Goal: Information Seeking & Learning: Learn about a topic

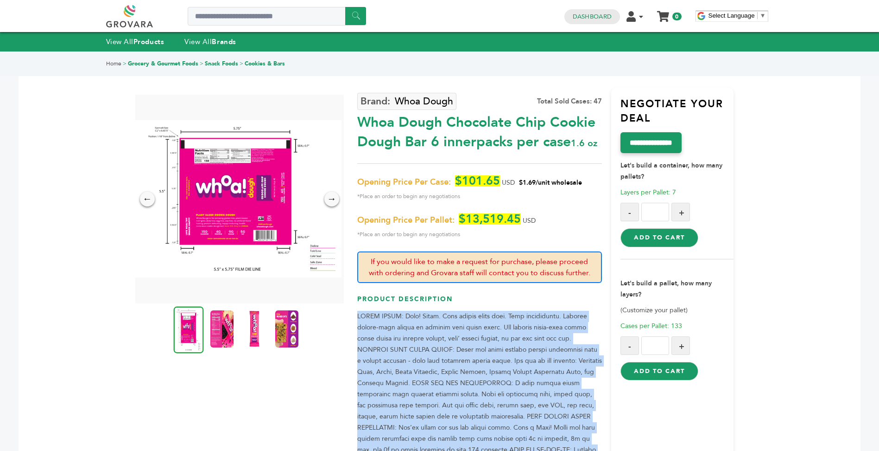
click at [123, 19] on link at bounding box center [140, 16] width 68 height 22
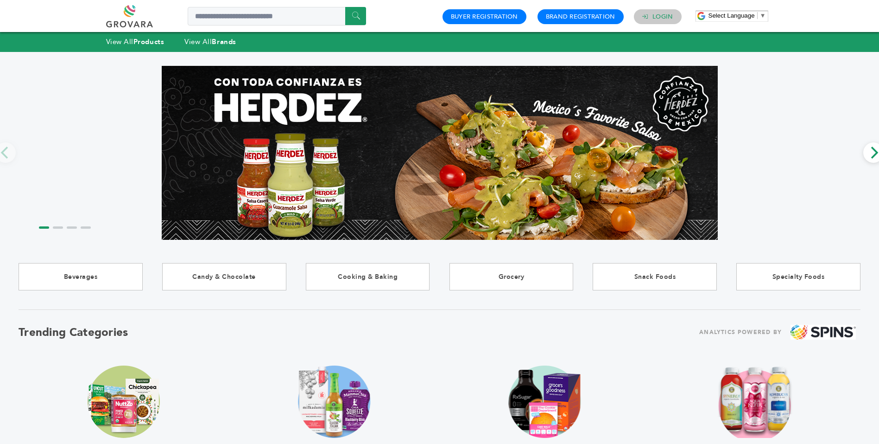
click at [653, 17] on link "Login" at bounding box center [663, 17] width 20 height 8
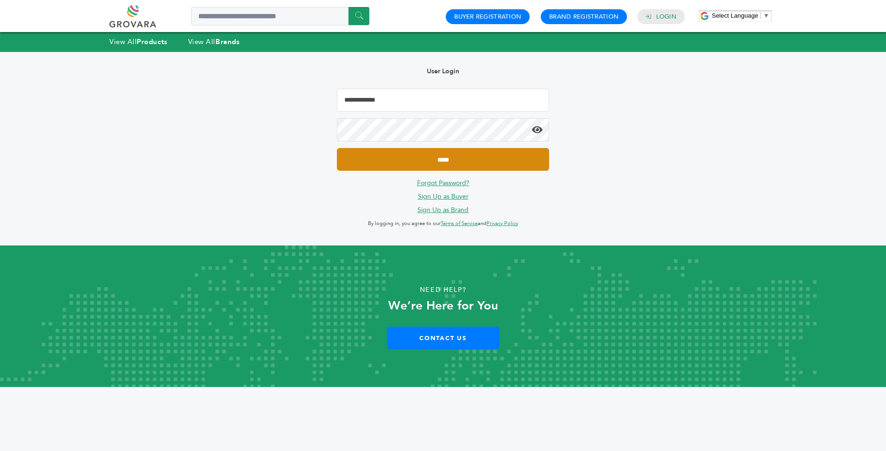
type input "**********"
click at [477, 160] on input "*****" at bounding box center [443, 159] width 212 height 23
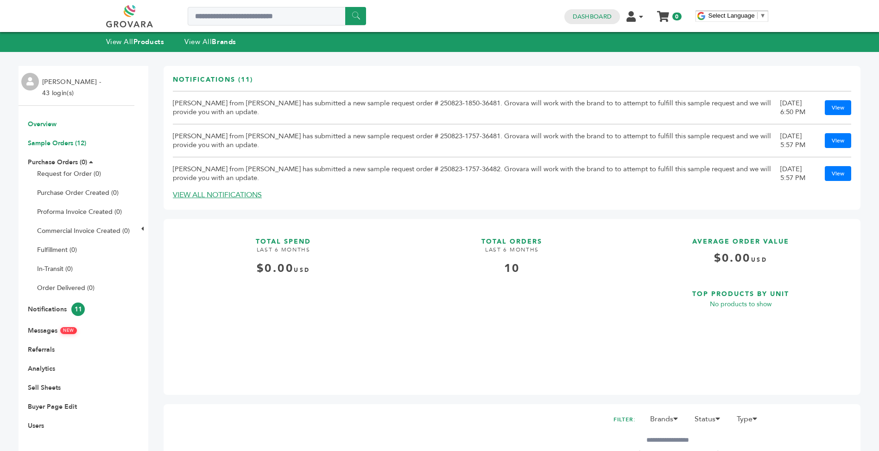
click at [76, 146] on link "Sample Orders (12)" at bounding box center [57, 143] width 58 height 9
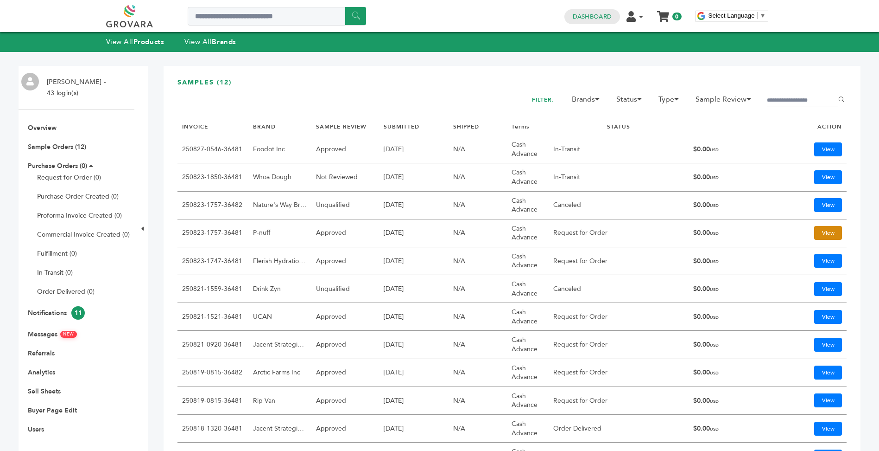
click at [823, 230] on link "View" at bounding box center [828, 233] width 28 height 14
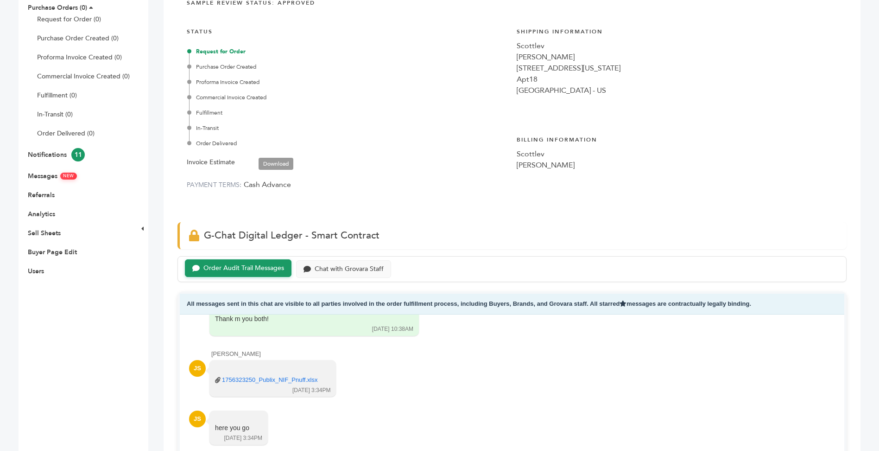
scroll to position [190, 0]
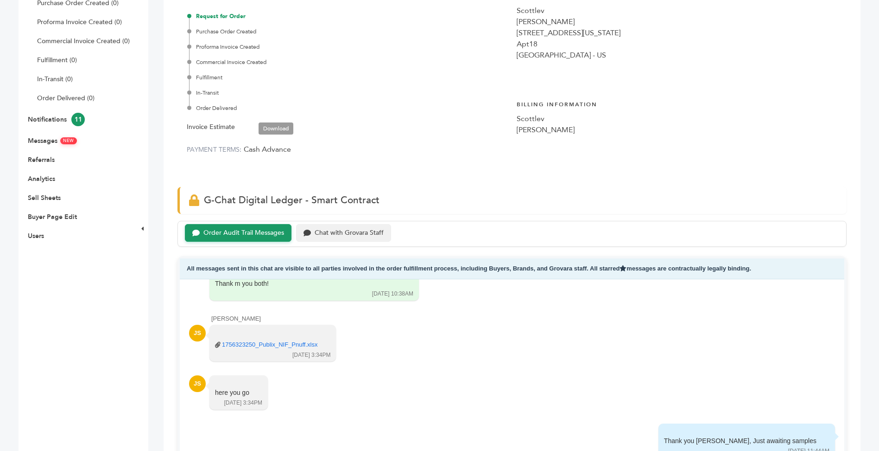
click at [350, 229] on div "Chat with Grovara Staff" at bounding box center [349, 233] width 69 height 8
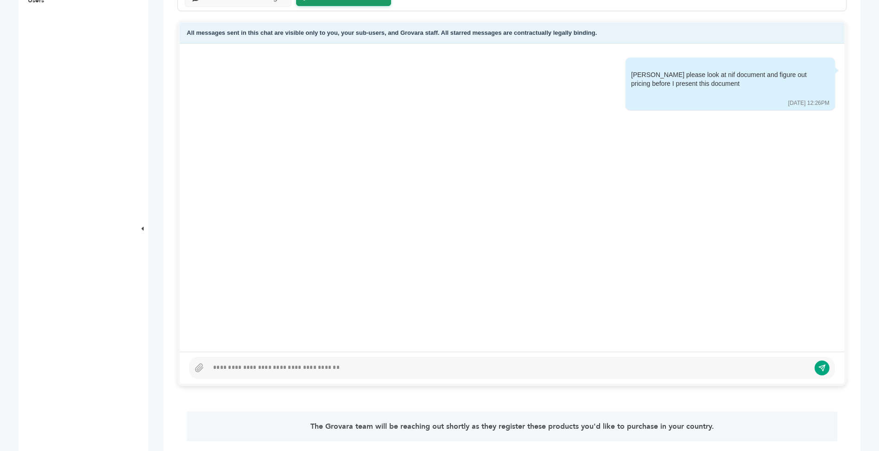
scroll to position [429, 0]
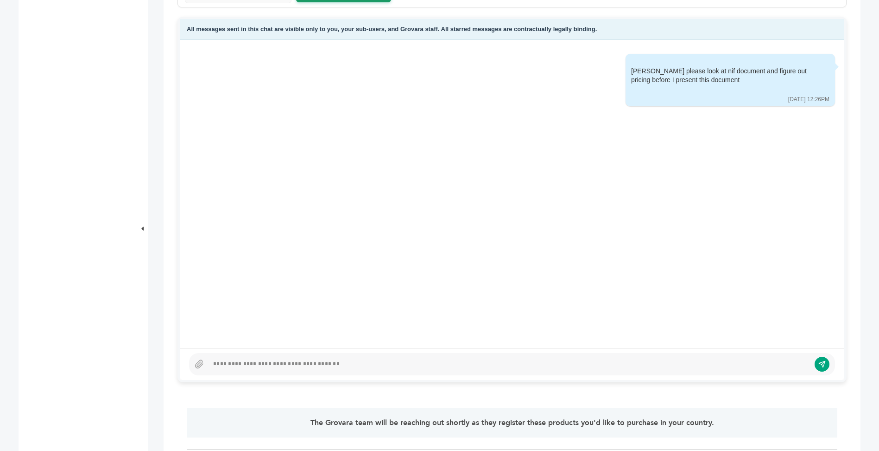
click at [332, 367] on div at bounding box center [510, 363] width 602 height 11
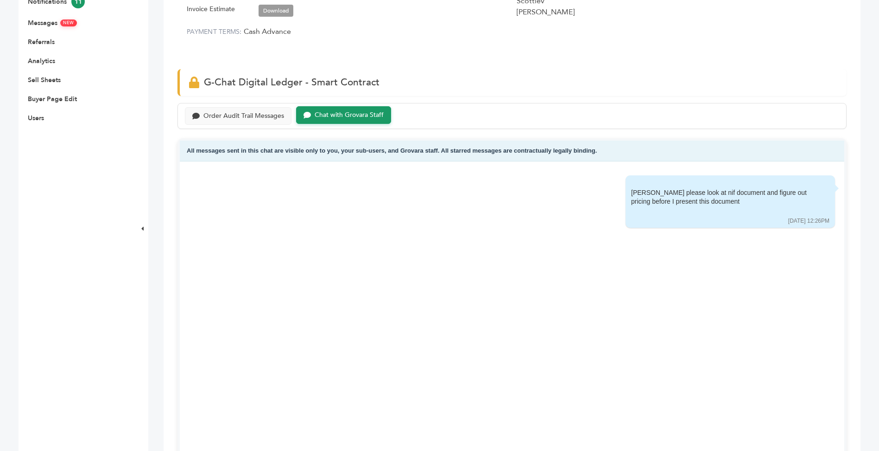
scroll to position [0, 0]
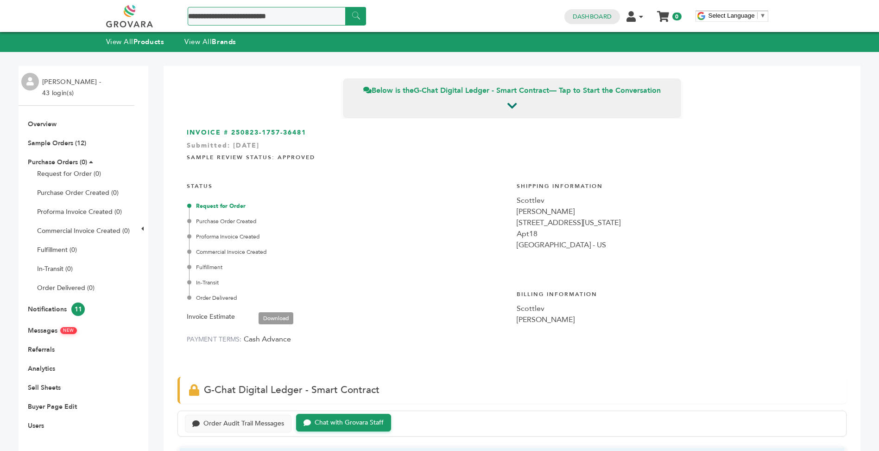
click at [268, 17] on input "Search a product or brand..." at bounding box center [277, 16] width 178 height 19
click at [270, 16] on input "Search a product or brand..." at bounding box center [277, 16] width 178 height 19
type input "*******"
click at [345, 7] on input "******" at bounding box center [355, 16] width 21 height 18
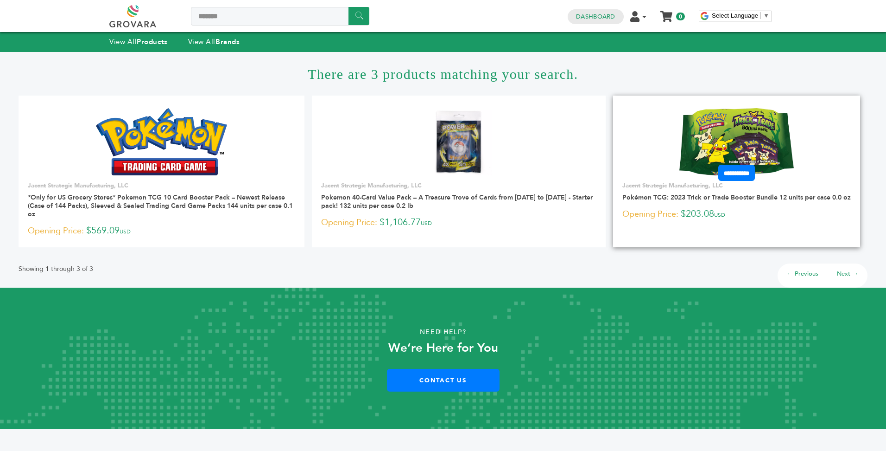
click at [703, 151] on img at bounding box center [737, 141] width 114 height 67
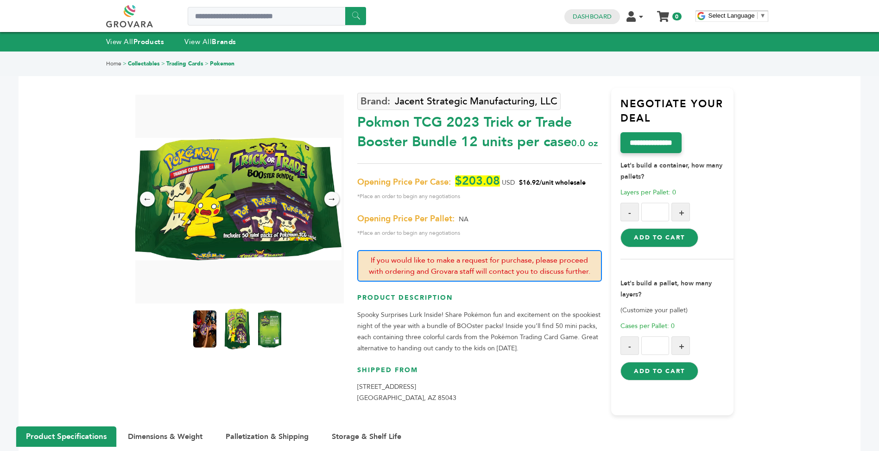
click at [237, 323] on img at bounding box center [236, 328] width 25 height 41
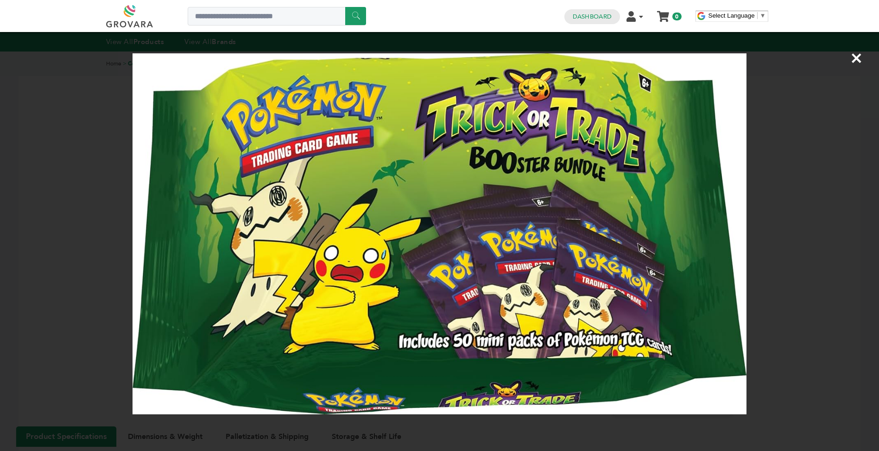
click at [853, 59] on span "×" at bounding box center [857, 58] width 13 height 26
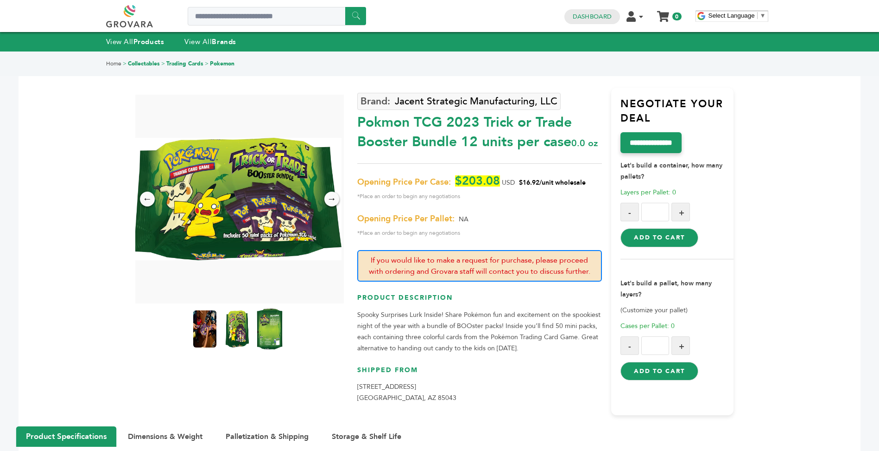
click at [264, 342] on img at bounding box center [269, 328] width 25 height 41
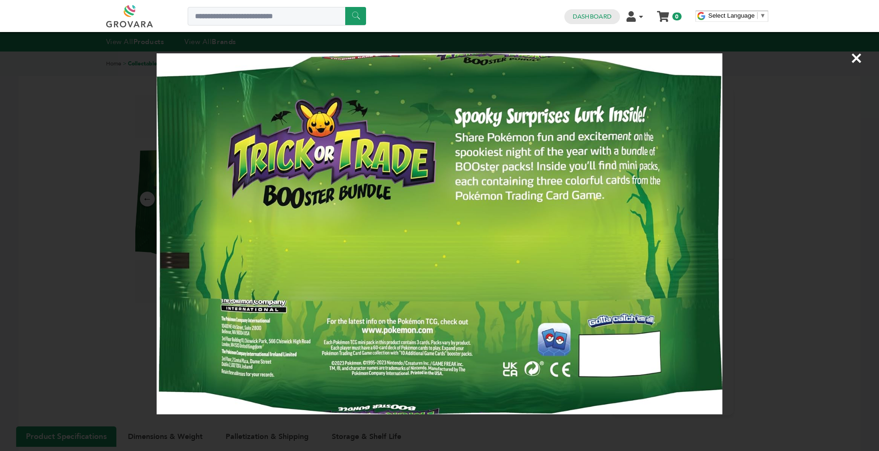
click at [858, 59] on span "×" at bounding box center [857, 58] width 13 height 26
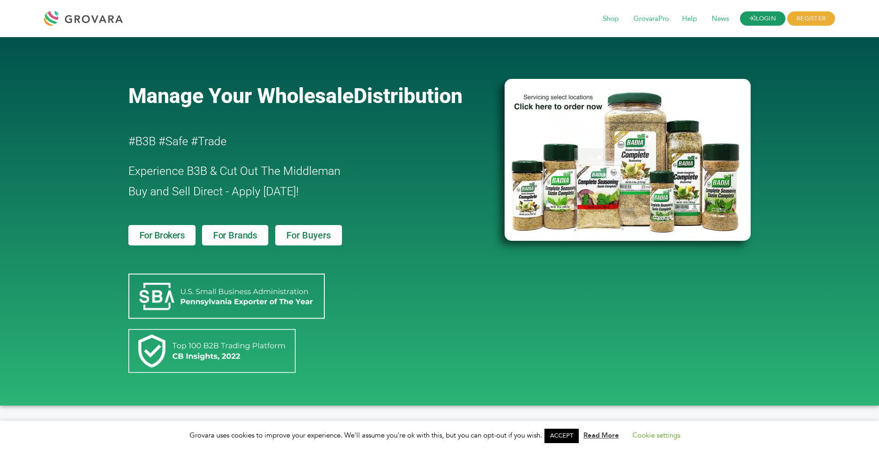
click at [765, 20] on link "LOGIN" at bounding box center [762, 19] width 45 height 14
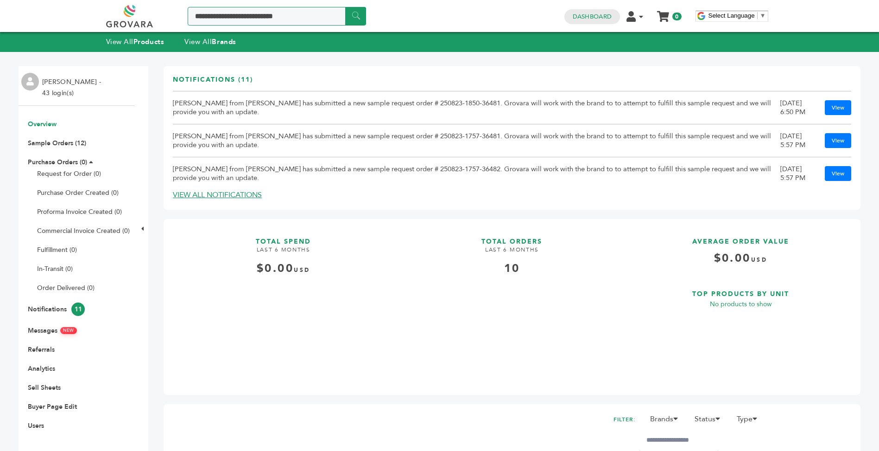
click at [252, 17] on input "Search a product or brand..." at bounding box center [277, 16] width 178 height 19
type input "*******"
click at [354, 20] on input "******" at bounding box center [355, 16] width 21 height 18
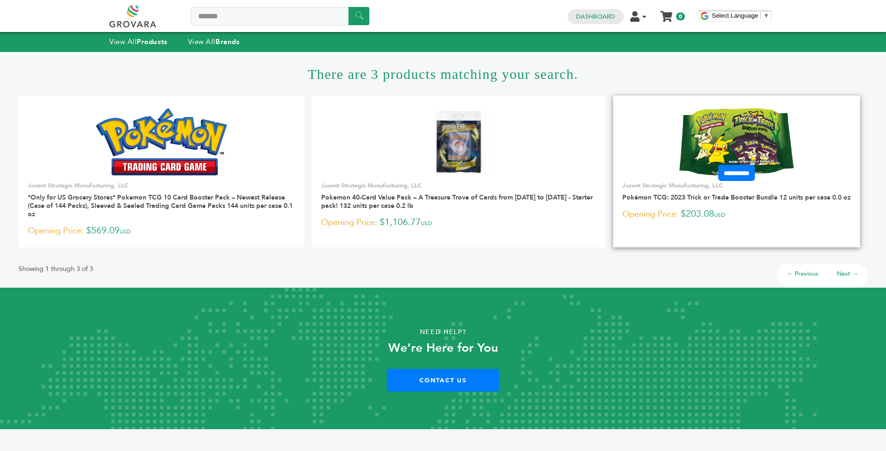
click at [721, 143] on img at bounding box center [737, 141] width 114 height 67
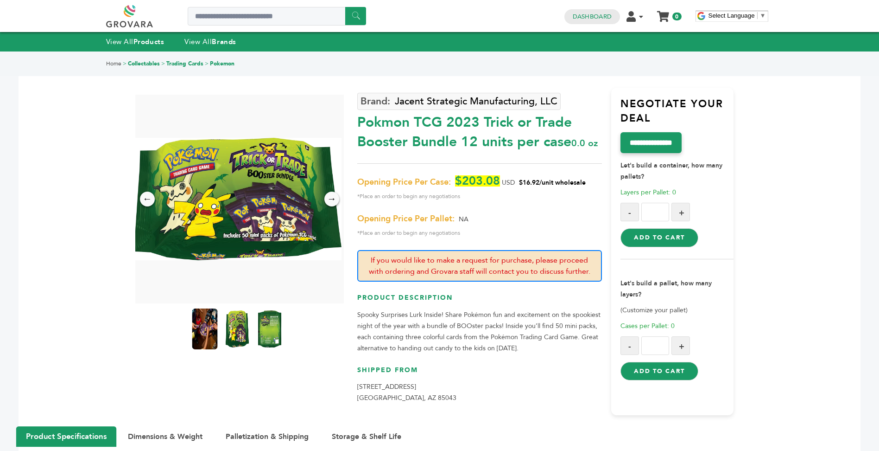
click at [208, 327] on img at bounding box center [204, 328] width 25 height 41
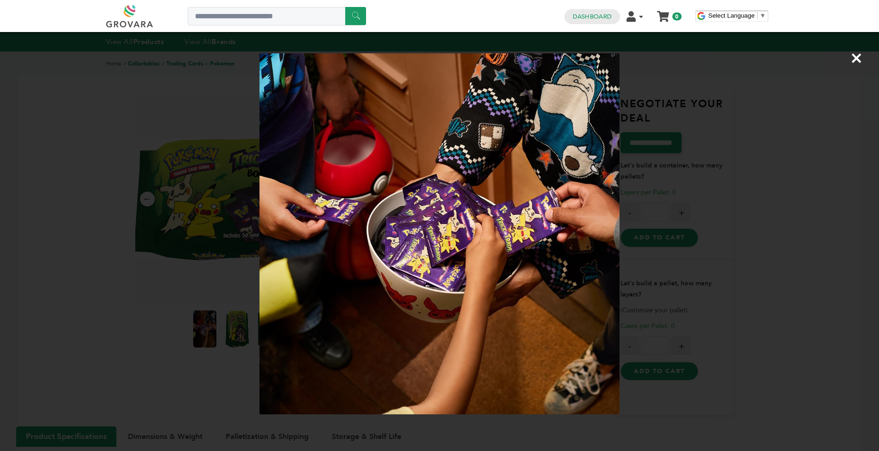
click at [229, 330] on div "×" at bounding box center [439, 225] width 879 height 451
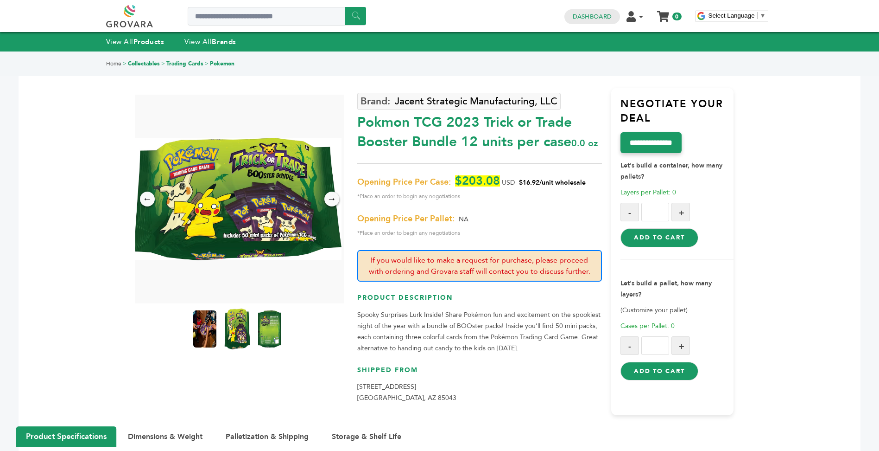
click at [230, 330] on img at bounding box center [236, 328] width 25 height 41
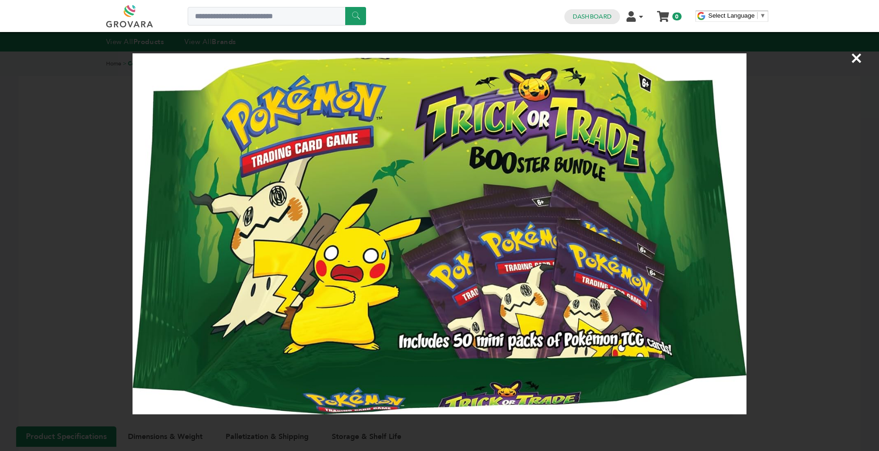
click at [376, 320] on img at bounding box center [440, 233] width 614 height 361
click at [859, 62] on span "×" at bounding box center [857, 58] width 13 height 26
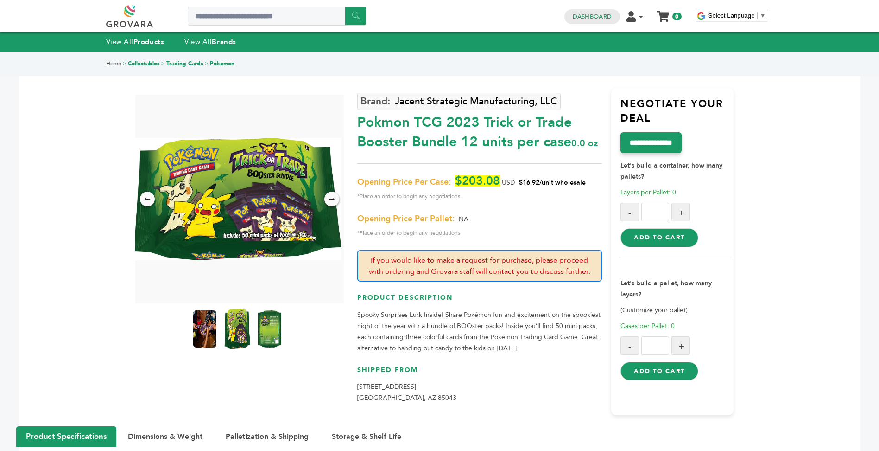
click at [236, 331] on img at bounding box center [236, 328] width 25 height 41
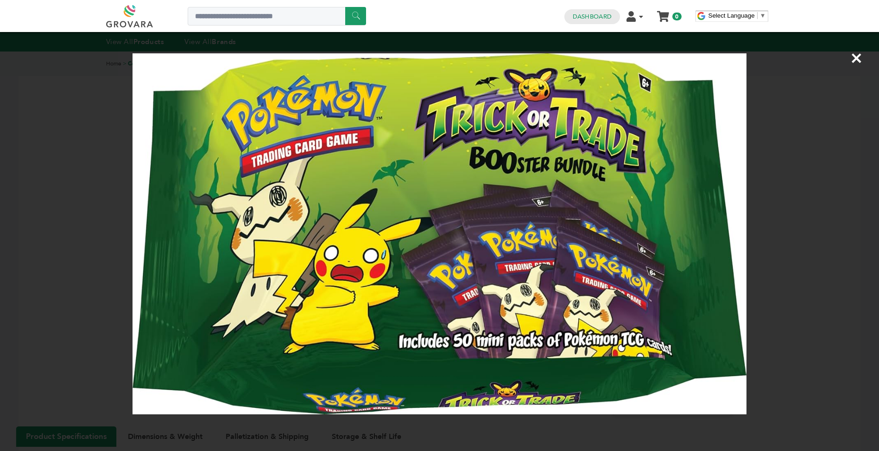
click at [854, 56] on span "×" at bounding box center [857, 58] width 13 height 26
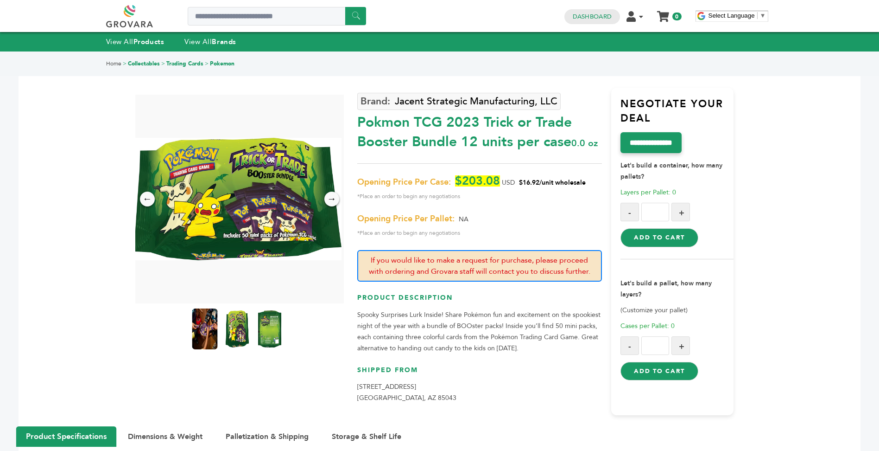
click at [202, 334] on img at bounding box center [204, 328] width 25 height 41
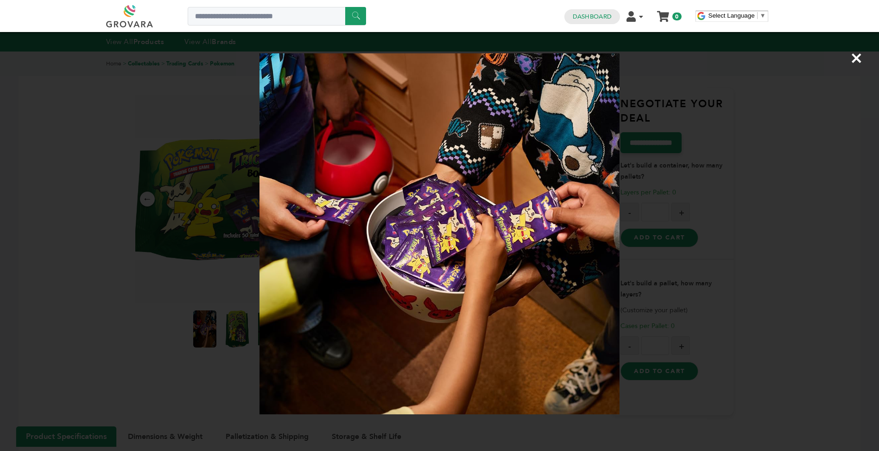
click at [219, 335] on div "×" at bounding box center [439, 225] width 879 height 451
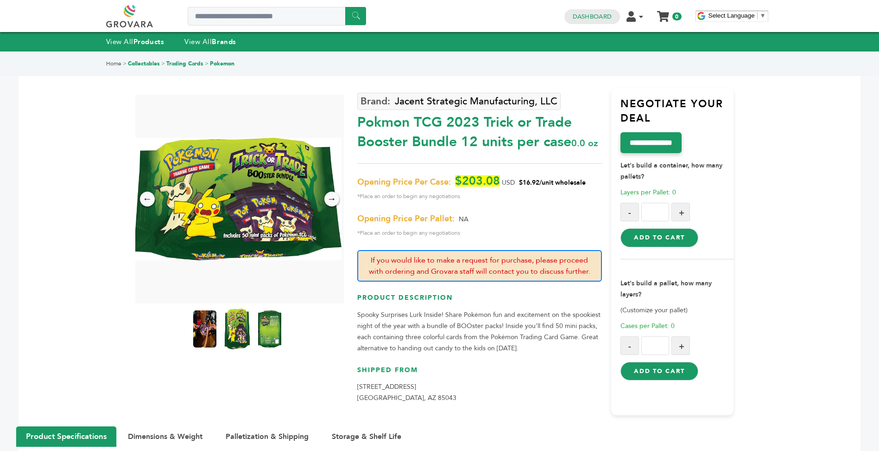
click at [241, 340] on img at bounding box center [236, 328] width 25 height 41
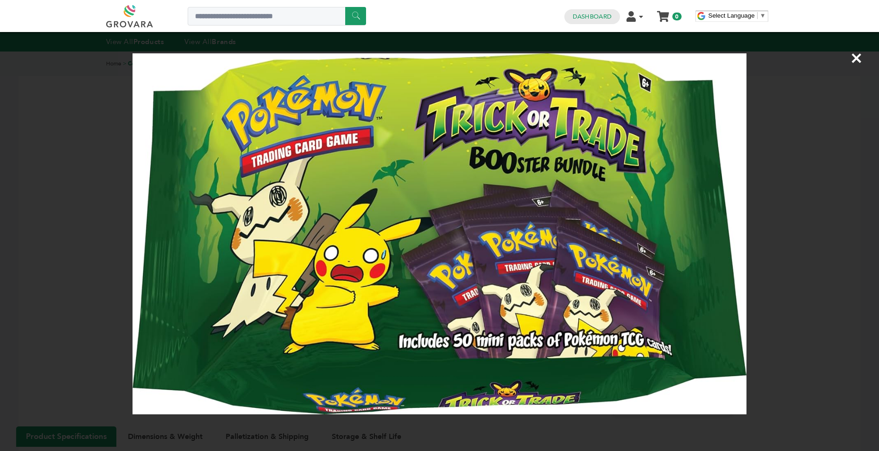
click at [860, 57] on span "×" at bounding box center [857, 58] width 13 height 26
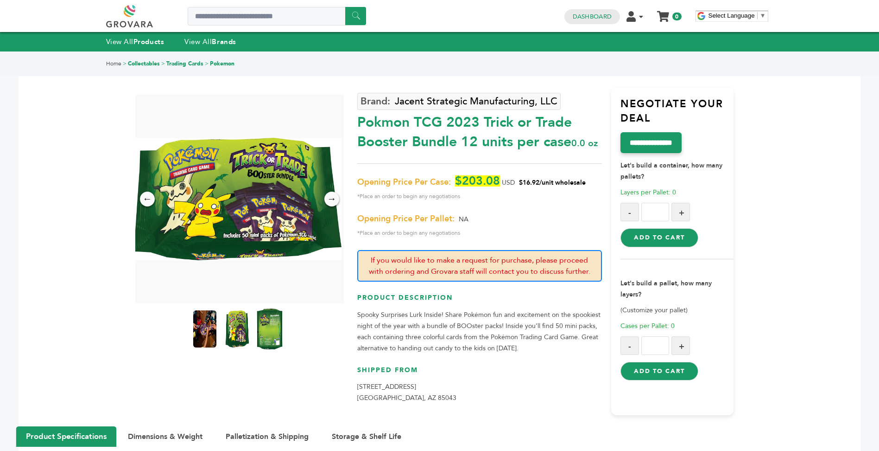
click at [262, 332] on img at bounding box center [269, 328] width 25 height 41
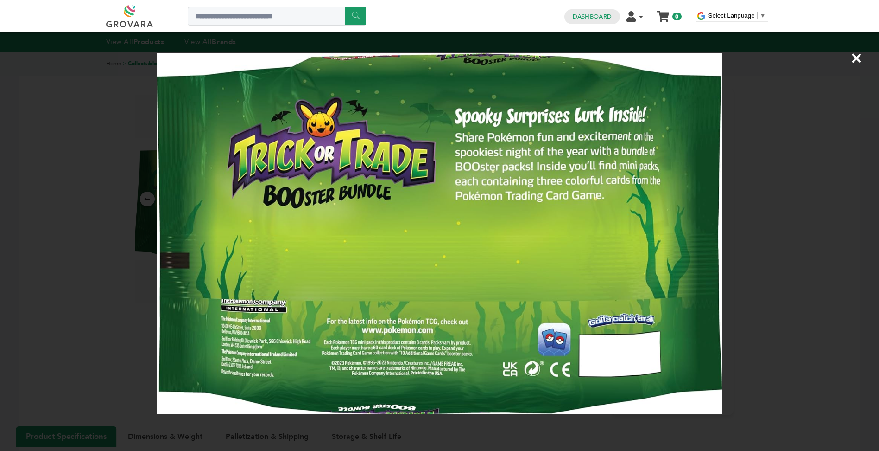
click at [402, 297] on img at bounding box center [440, 233] width 566 height 361
click at [860, 63] on span "×" at bounding box center [857, 58] width 13 height 26
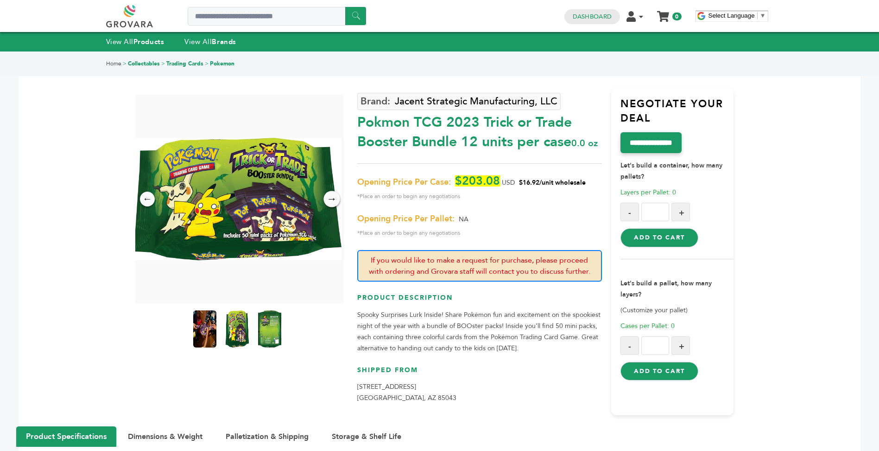
click at [327, 203] on div "→" at bounding box center [332, 199] width 16 height 16
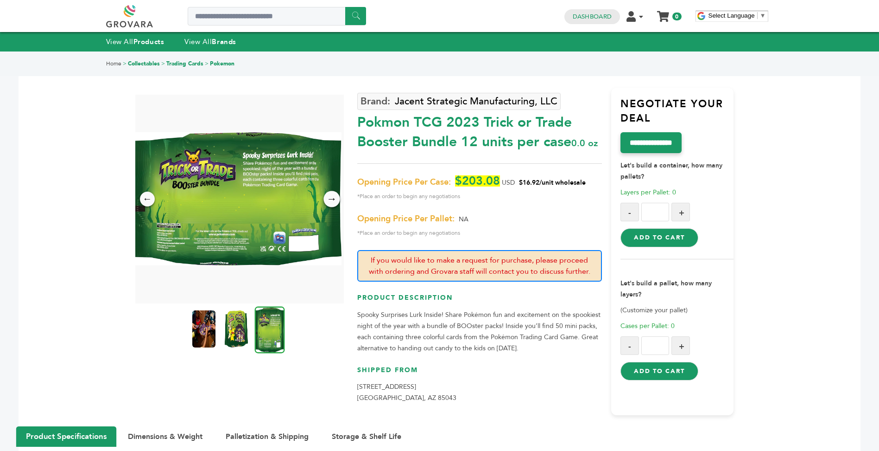
click at [327, 204] on div "→" at bounding box center [332, 199] width 16 height 16
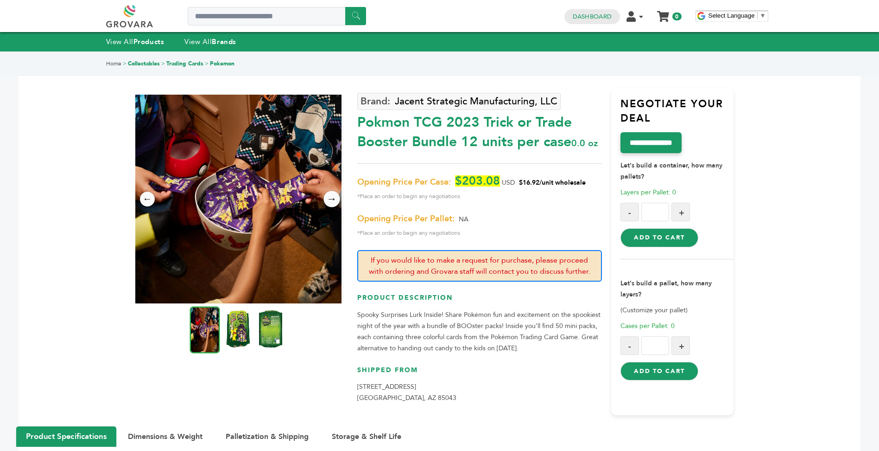
click at [327, 204] on div "→" at bounding box center [332, 199] width 16 height 16
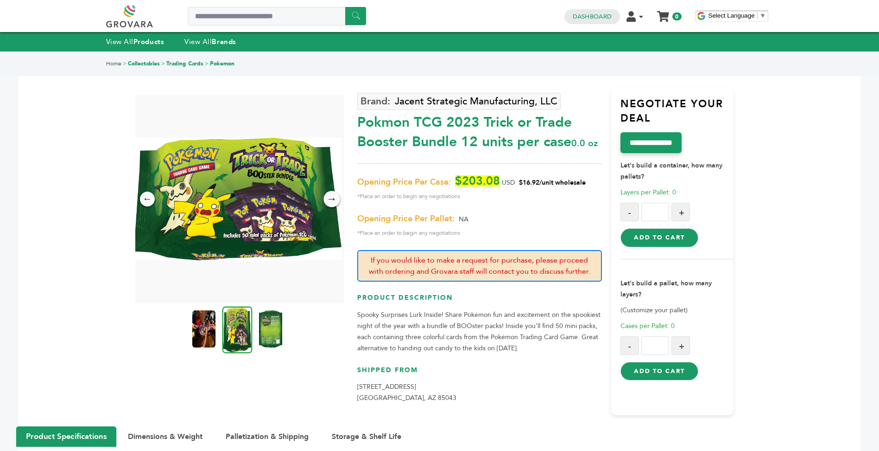
click at [327, 204] on div "→" at bounding box center [332, 199] width 16 height 16
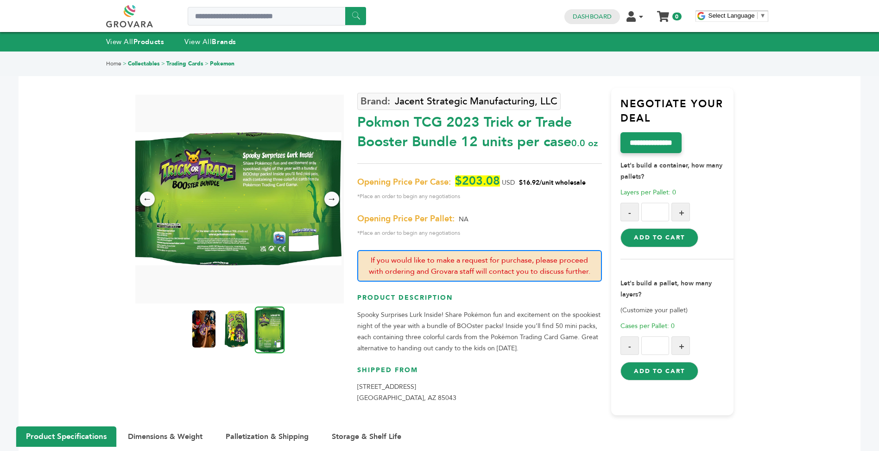
click at [261, 189] on img at bounding box center [237, 198] width 209 height 133
